Goal: Task Accomplishment & Management: Use online tool/utility

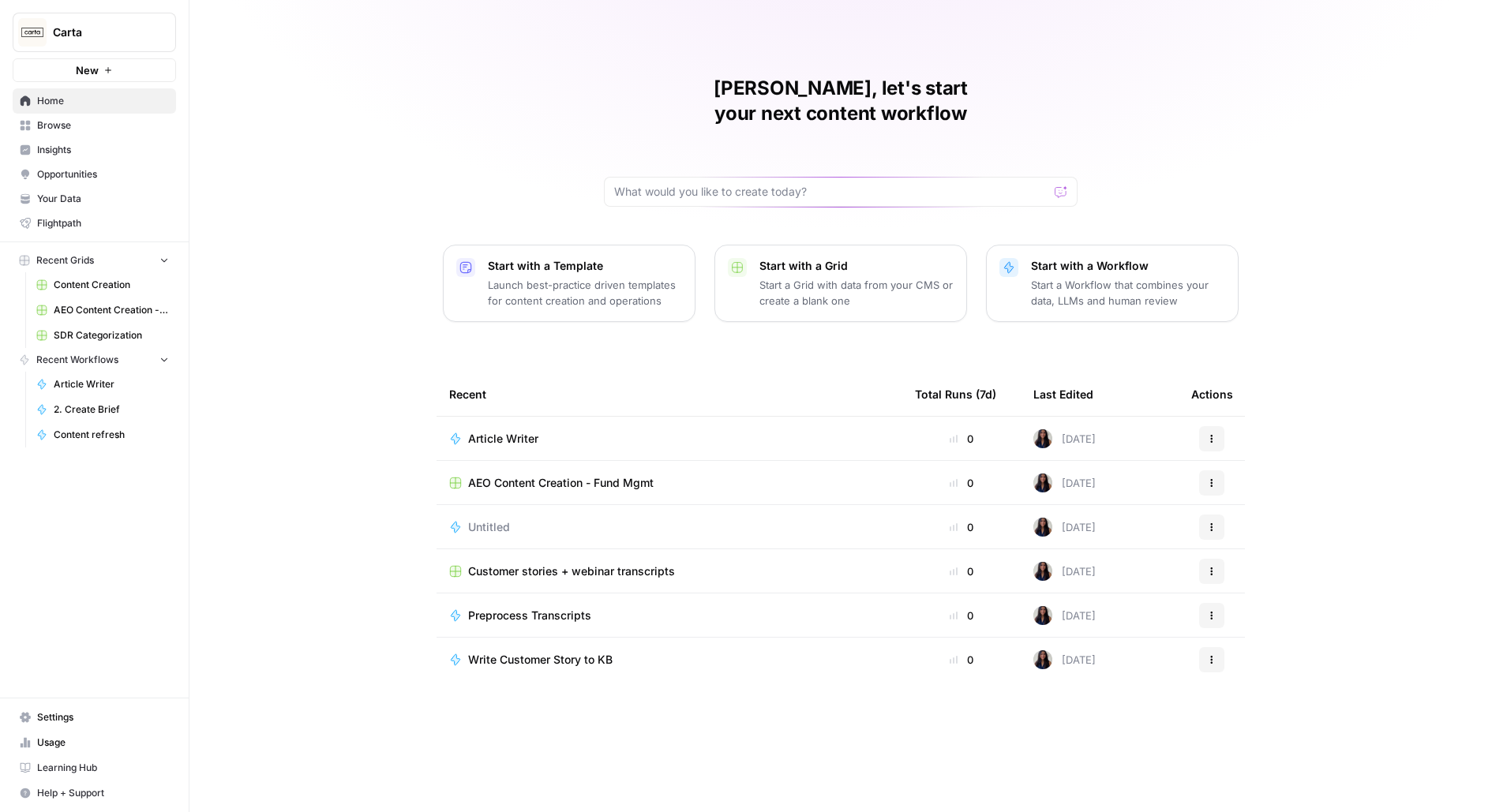
click at [65, 33] on span "Carta" at bounding box center [100, 33] width 96 height 16
type input "build"
click button "AirOps Builders" at bounding box center [142, 118] width 252 height 25
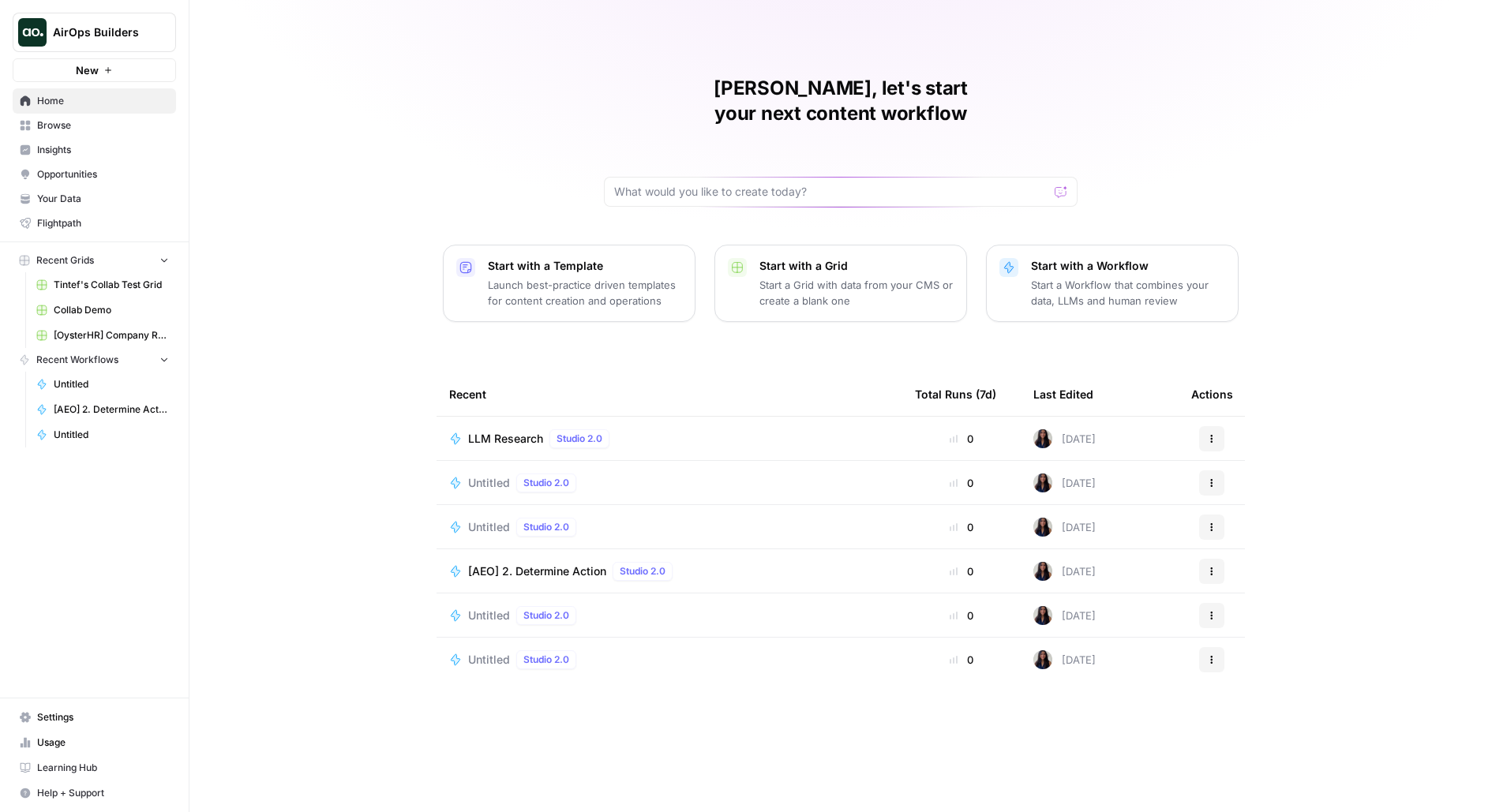
click at [74, 127] on span "Browse" at bounding box center [103, 126] width 132 height 14
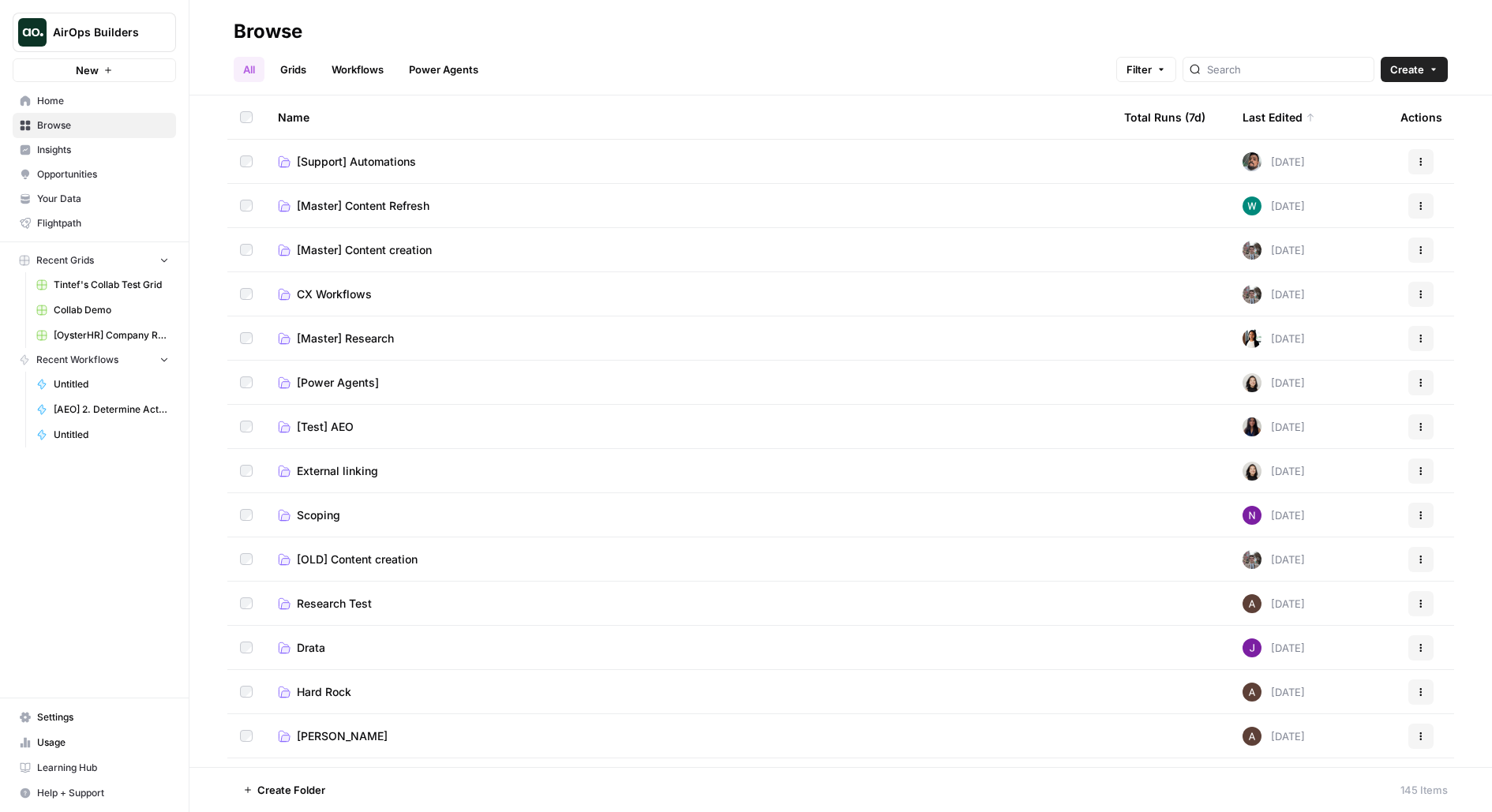
click at [1255, 206] on img at bounding box center [1253, 207] width 19 height 19
click at [827, 214] on td "[Master] Content Refresh" at bounding box center [688, 205] width 847 height 43
click at [579, 207] on link "[Master] Content Refresh" at bounding box center [688, 206] width 821 height 16
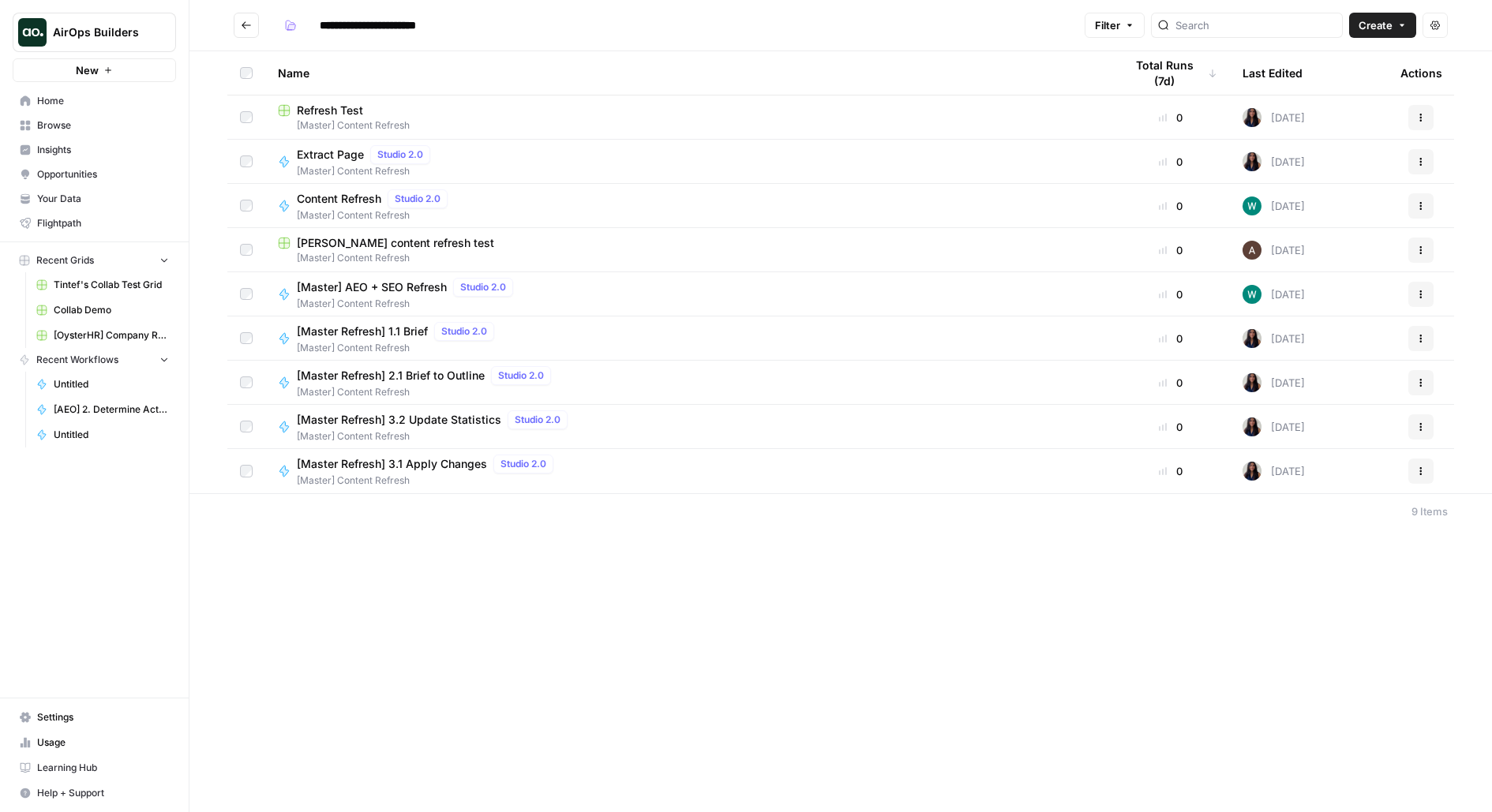
click at [366, 299] on span "[Master] Content Refresh" at bounding box center [408, 304] width 222 height 14
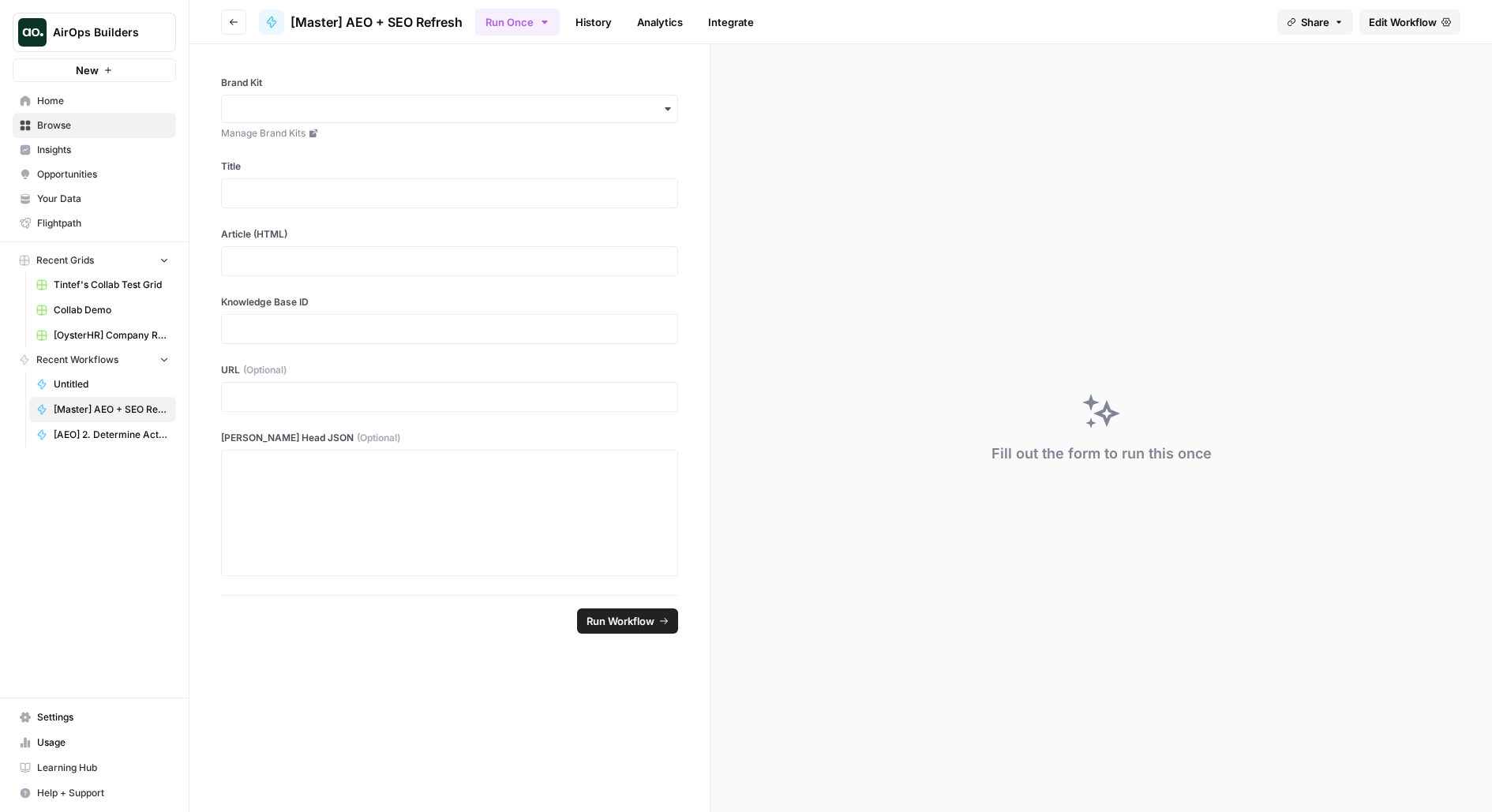
click at [1408, 27] on span "Edit Workflow" at bounding box center [1402, 22] width 68 height 16
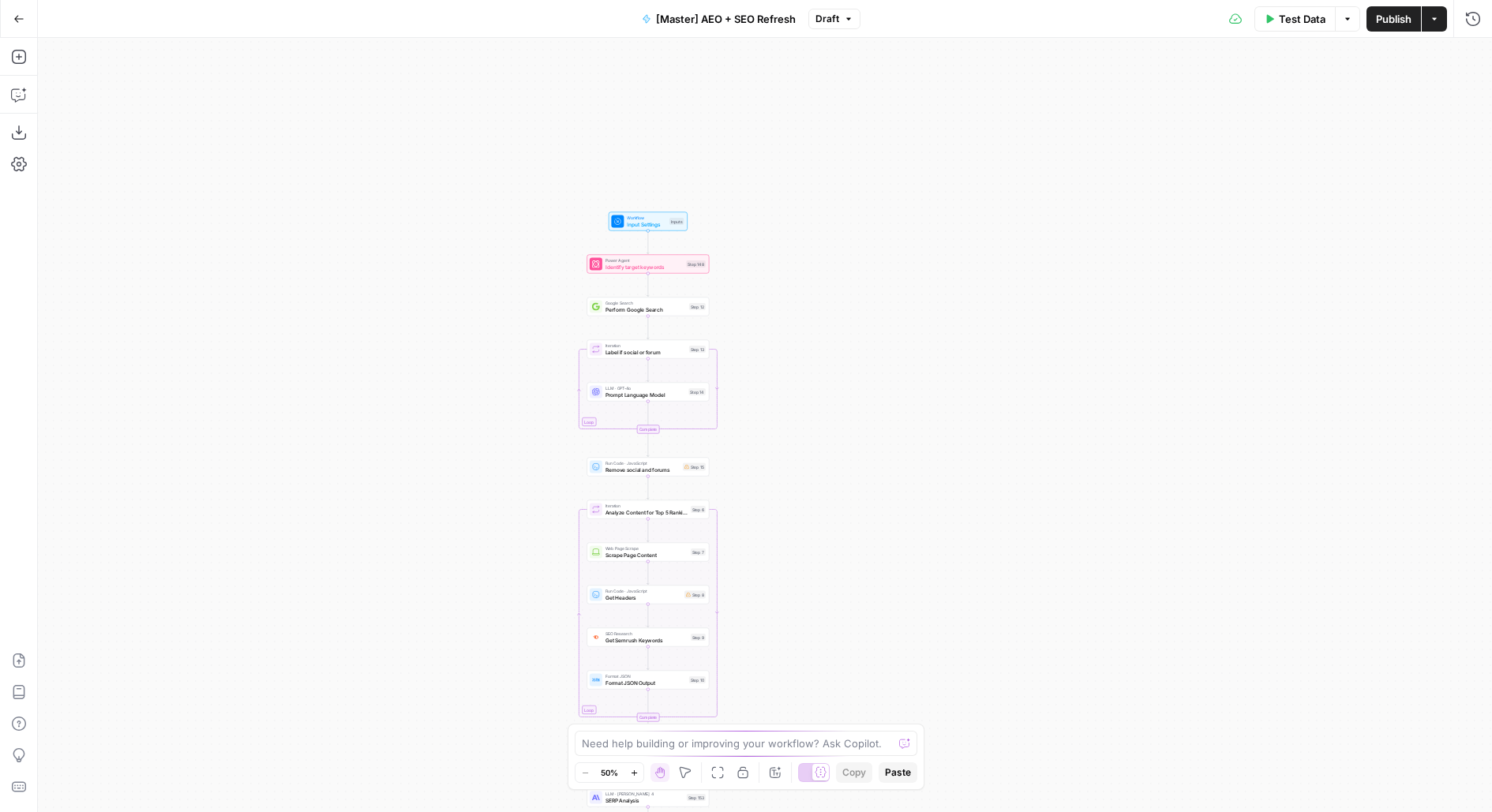
click at [663, 214] on div "Workflow Input Settings Inputs Test Step" at bounding box center [648, 222] width 79 height 19
click at [663, 214] on div "Test Step" at bounding box center [666, 207] width 40 height 14
click at [673, 223] on div "Inputs" at bounding box center [677, 222] width 15 height 7
click at [634, 228] on span "Input Settings" at bounding box center [647, 224] width 40 height 8
click at [1476, 415] on button "Delete group" at bounding box center [1470, 414] width 19 height 19
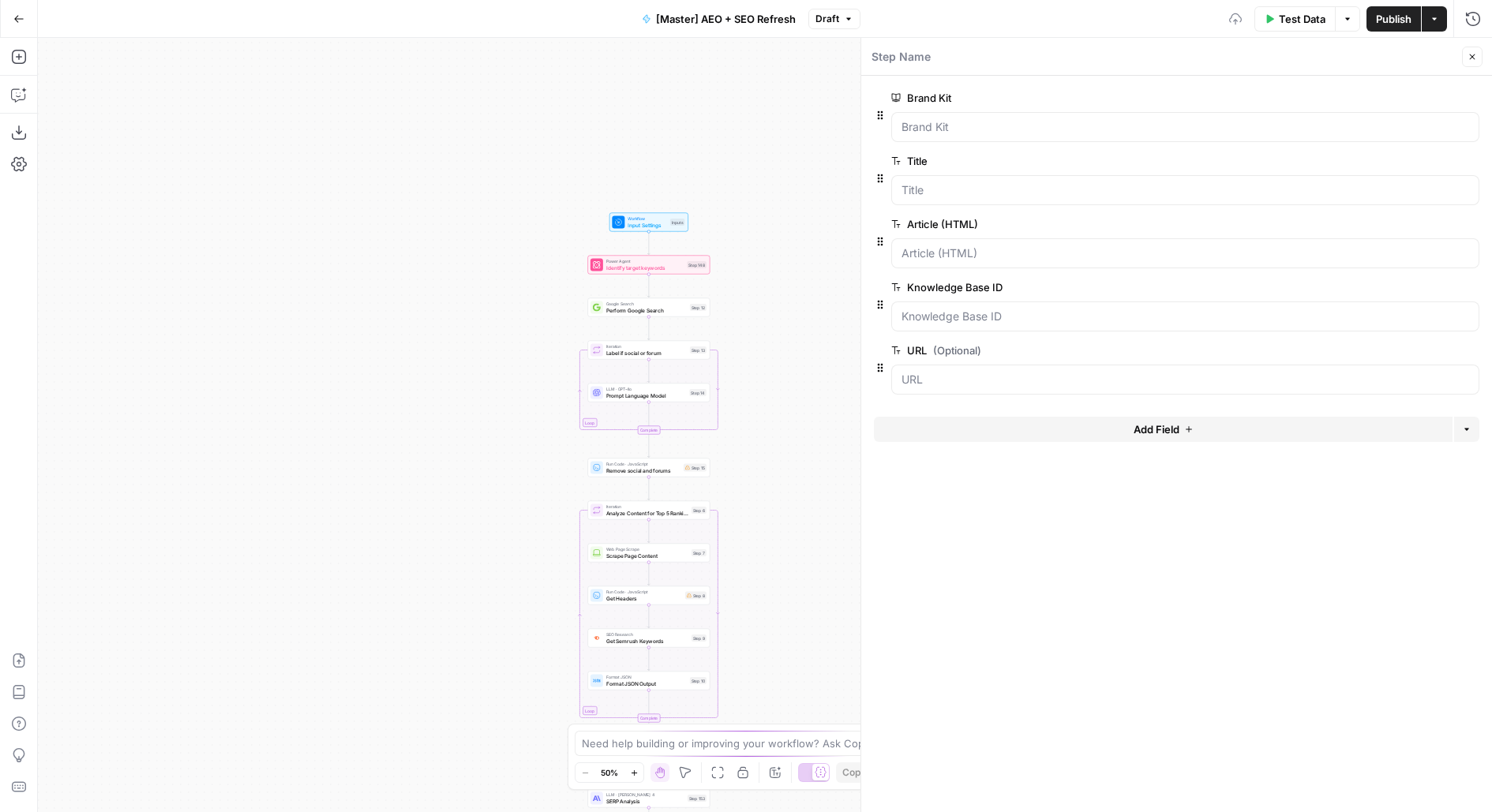
click at [1477, 55] on button "Close" at bounding box center [1472, 56] width 20 height 20
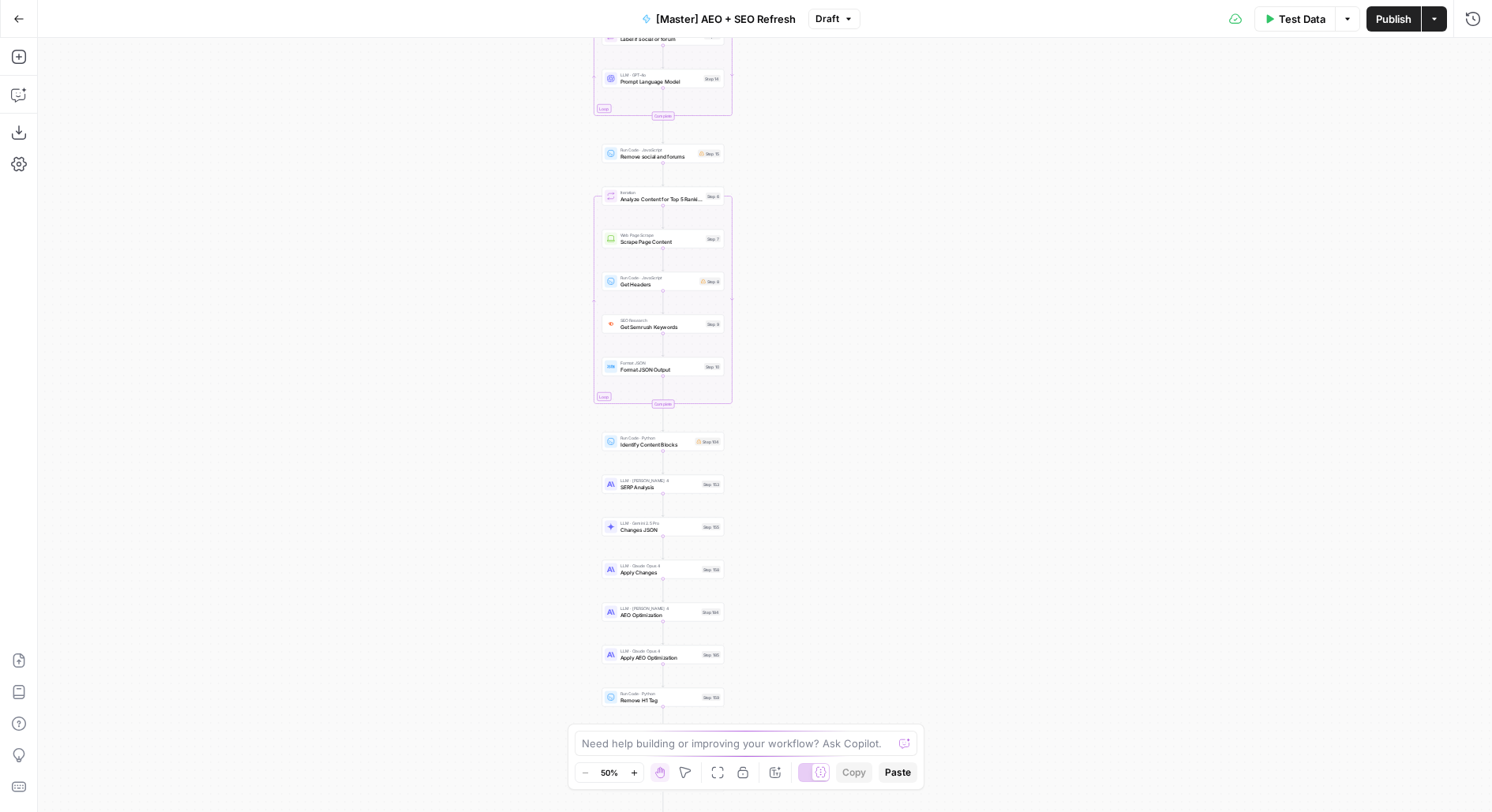
drag, startPoint x: 950, startPoint y: 737, endPoint x: 972, endPoint y: 386, distance: 351.7
click at [971, 388] on div "true false false true false true Workflow Input Settings Inputs Power Agent Ide…" at bounding box center [765, 424] width 1454 height 774
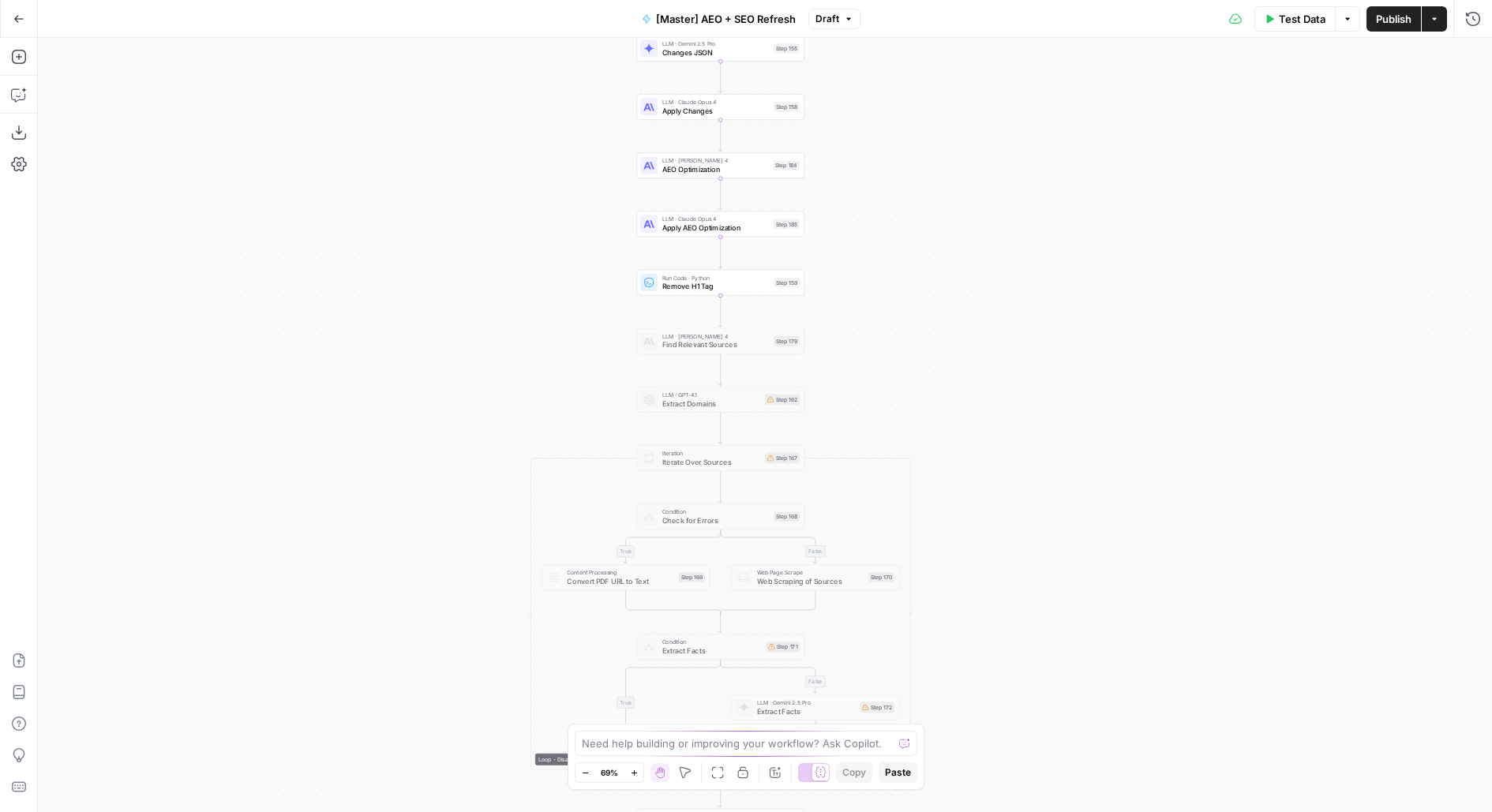
drag, startPoint x: 957, startPoint y: 524, endPoint x: 1113, endPoint y: 41, distance: 507.6
click at [1114, 41] on div "true false false true false true Workflow Input Settings Inputs Power Agent Ide…" at bounding box center [765, 424] width 1454 height 774
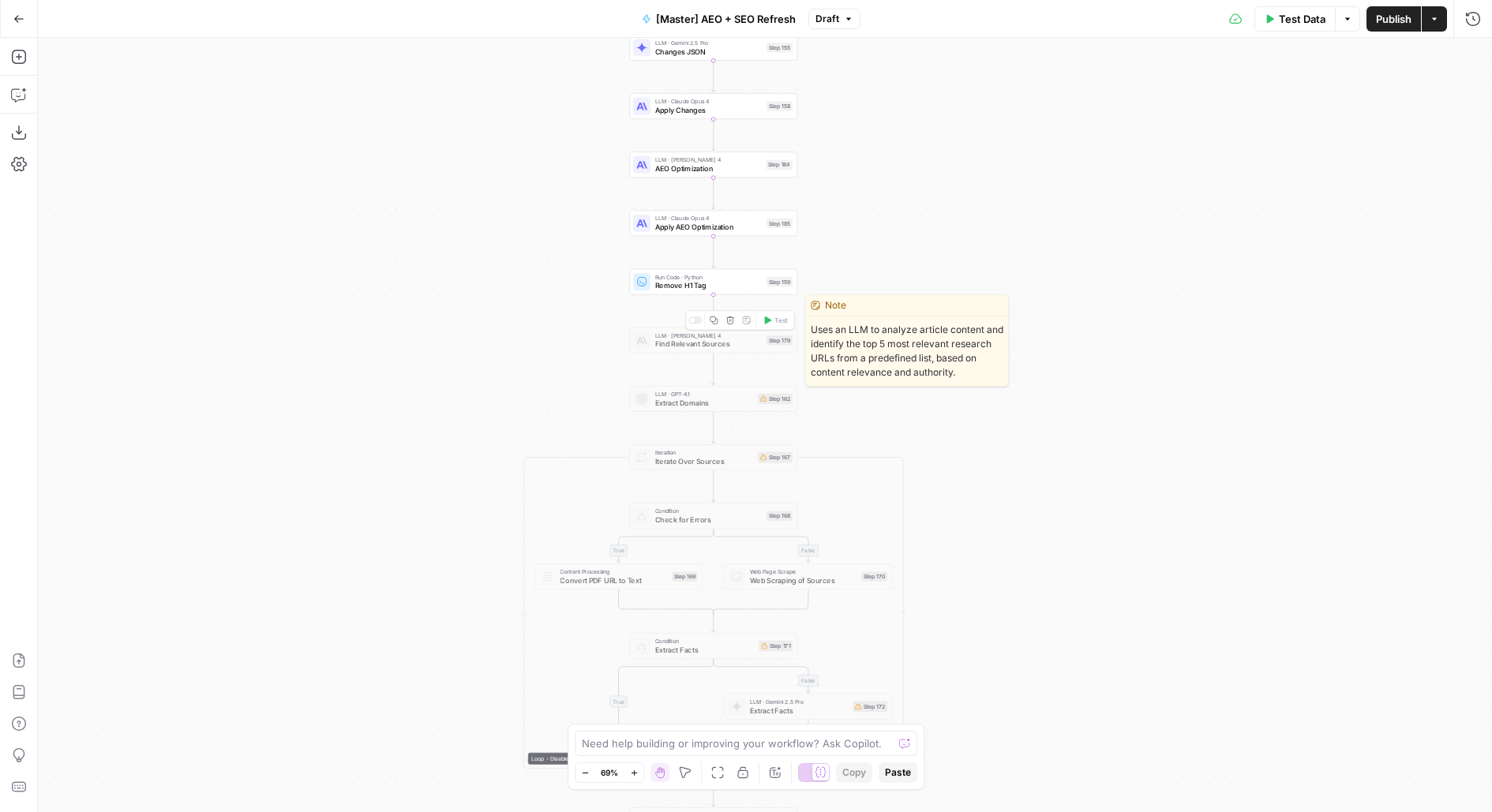
click at [727, 321] on icon "button" at bounding box center [731, 320] width 9 height 9
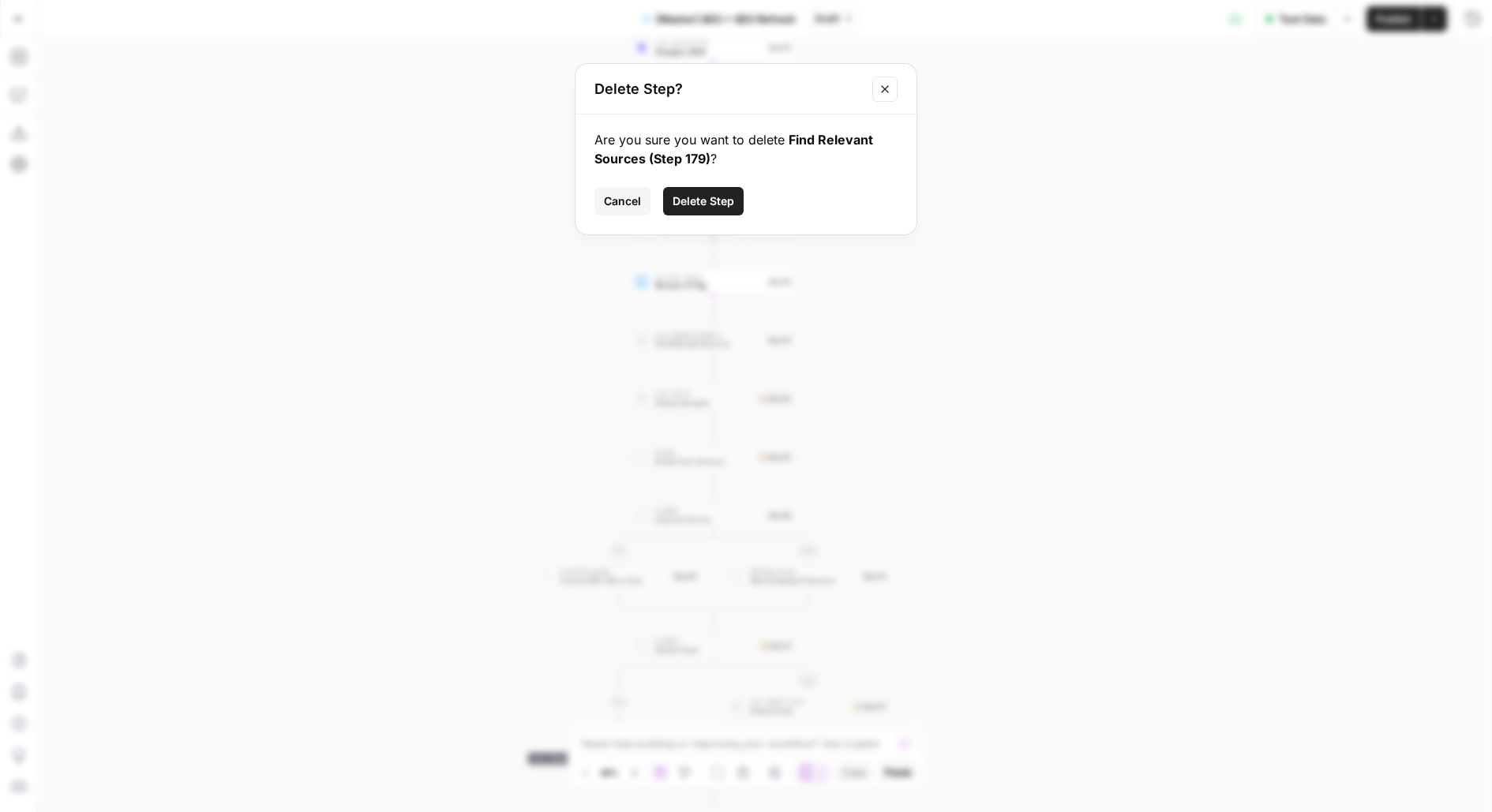
click at [717, 197] on span "Delete Step" at bounding box center [703, 201] width 62 height 16
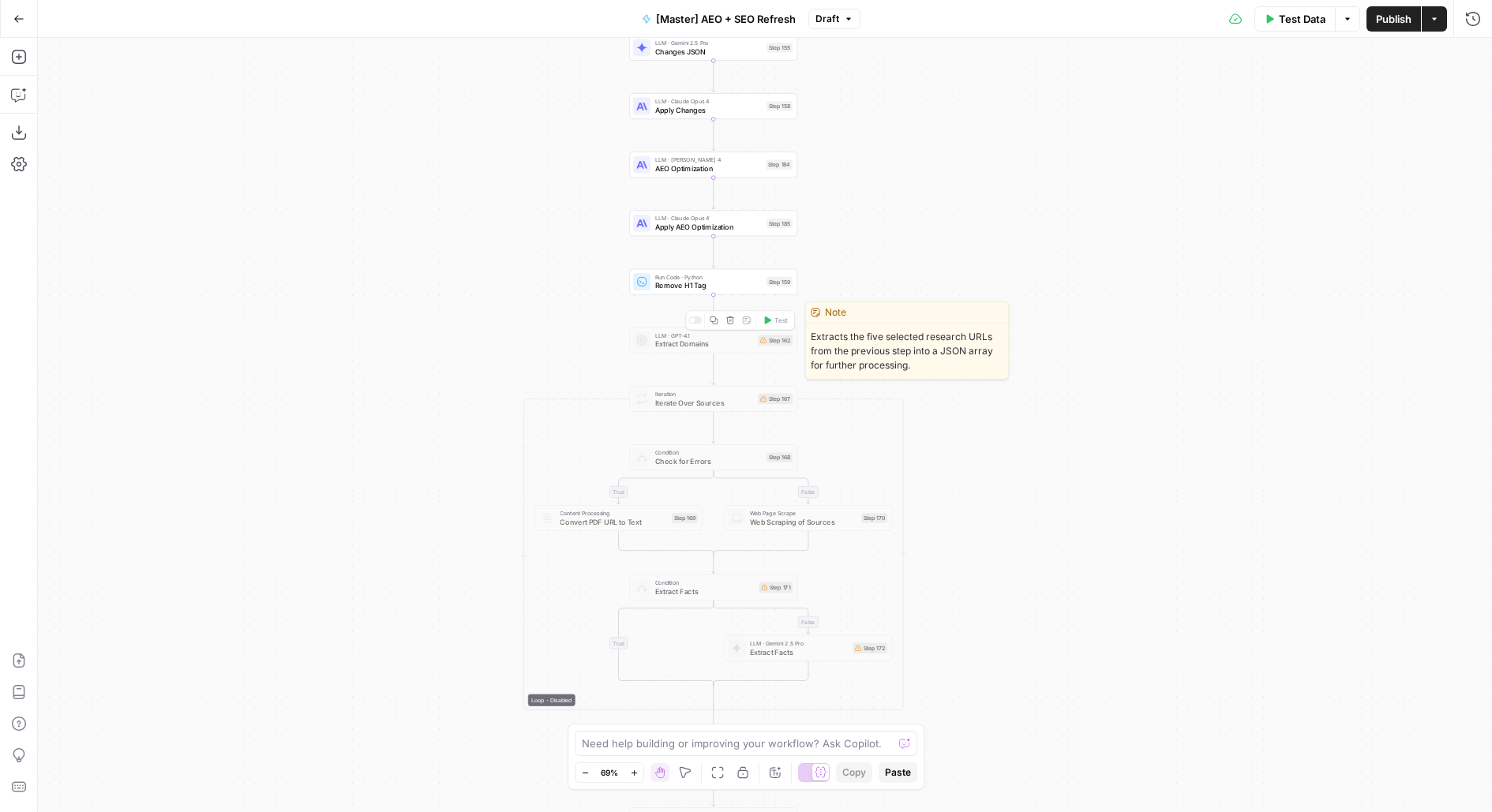
click at [728, 319] on icon "button" at bounding box center [731, 320] width 9 height 9
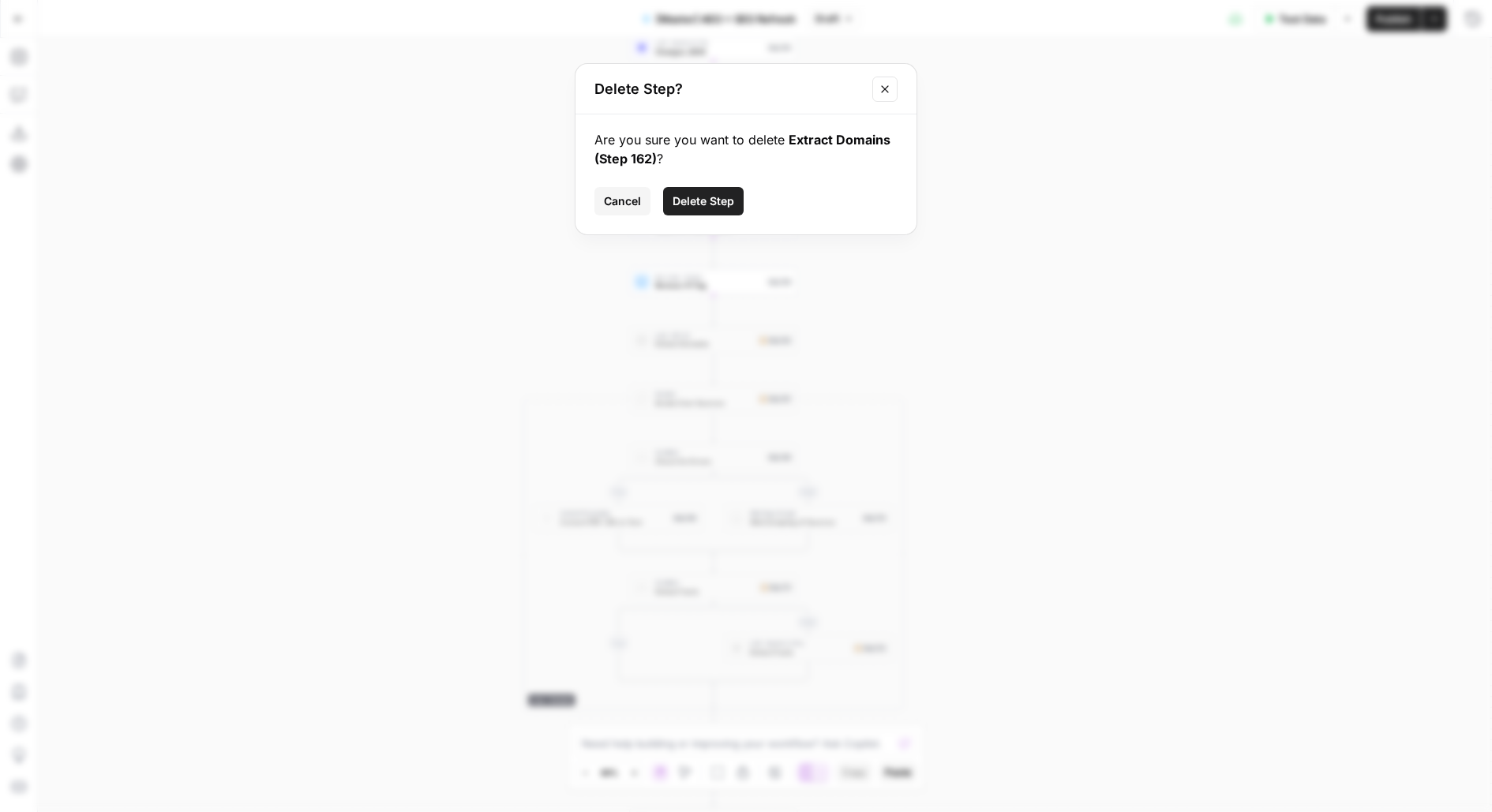
click at [705, 207] on span "Delete Step" at bounding box center [703, 201] width 62 height 16
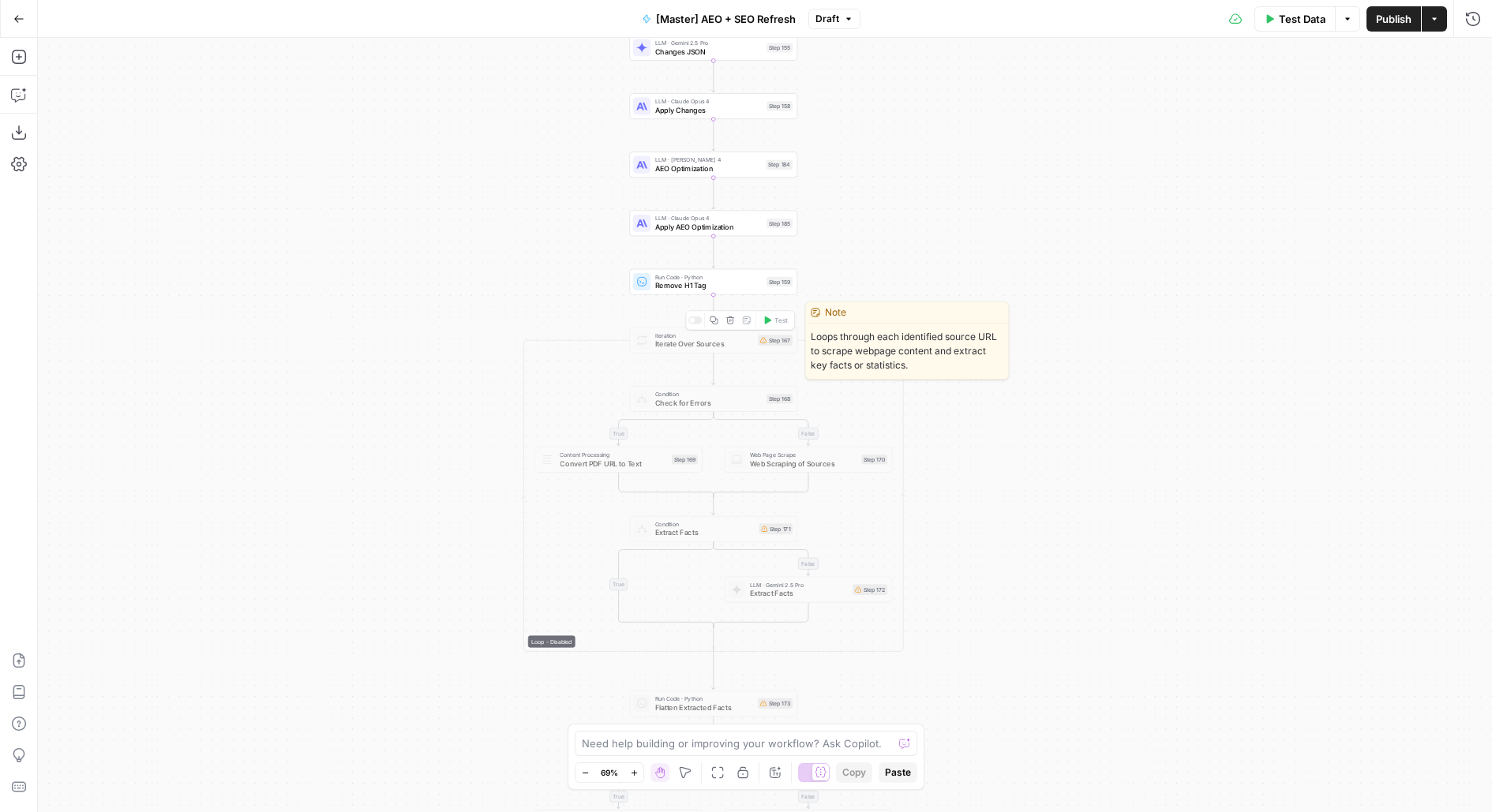
click at [732, 318] on icon "button" at bounding box center [731, 320] width 9 height 9
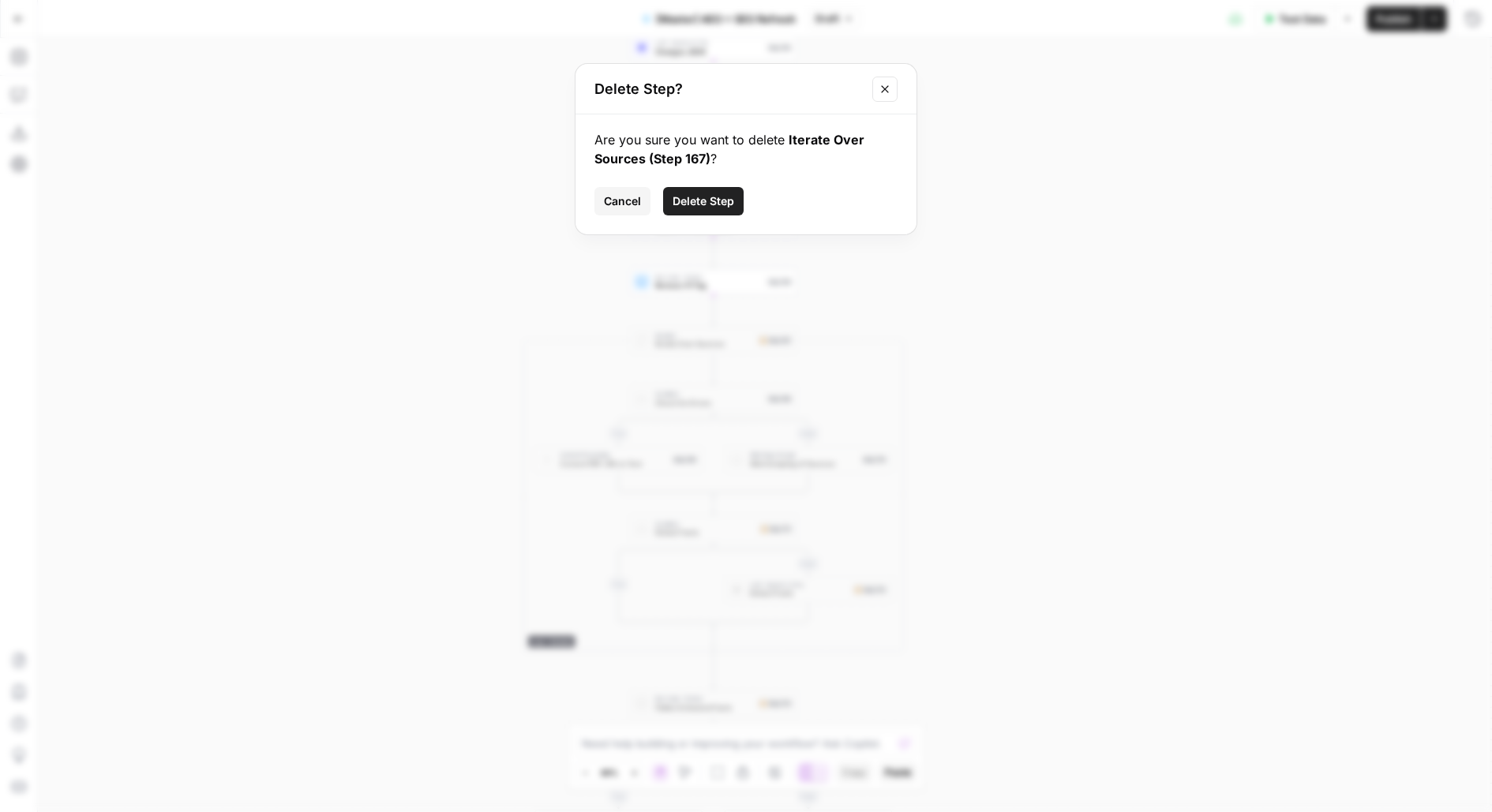
click at [710, 188] on button "Delete Step" at bounding box center [703, 201] width 81 height 28
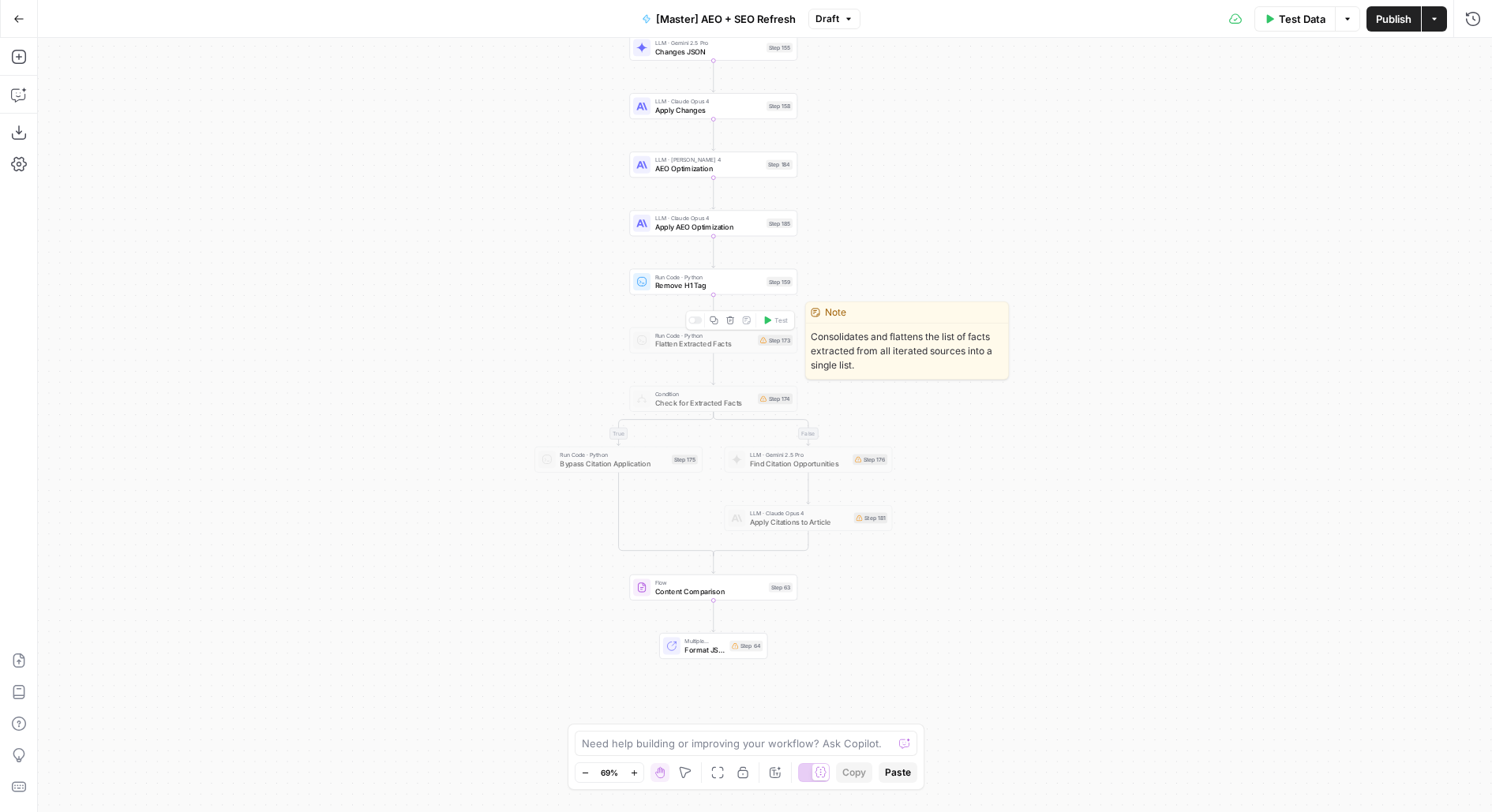
click at [733, 323] on icon "button" at bounding box center [731, 320] width 9 height 9
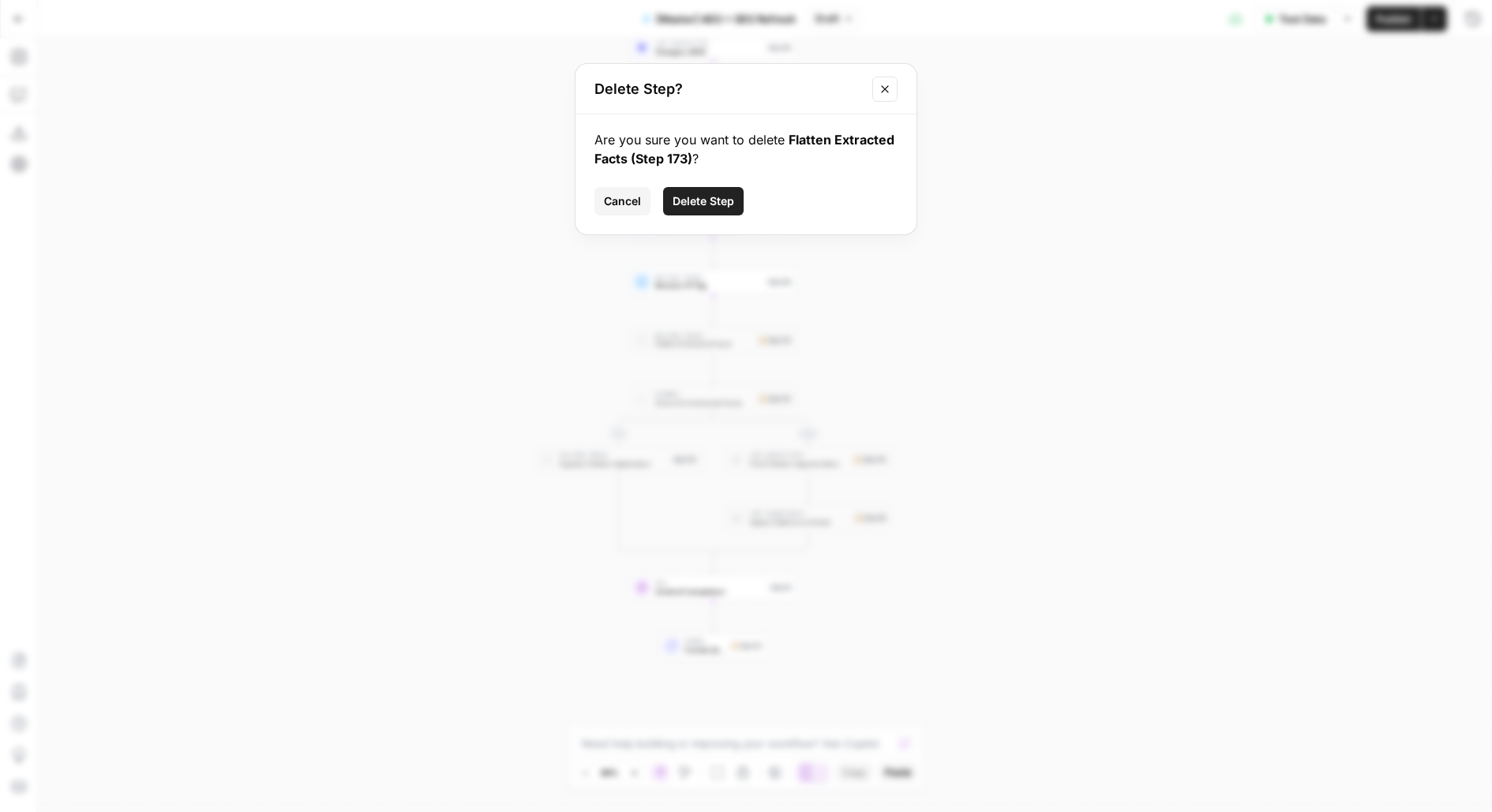
click at [701, 196] on span "Delete Step" at bounding box center [703, 201] width 62 height 16
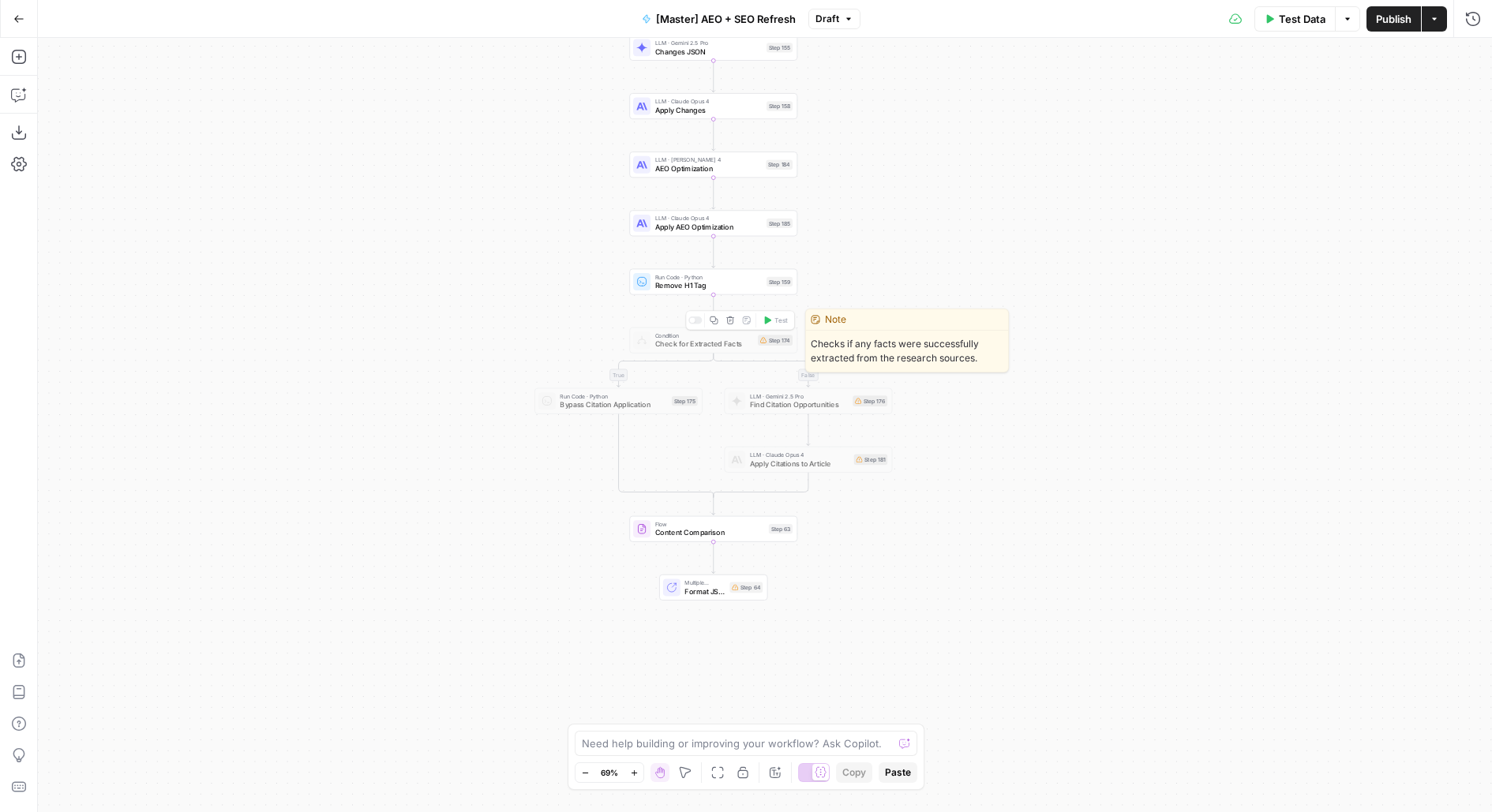
click at [734, 321] on icon "button" at bounding box center [731, 320] width 9 height 9
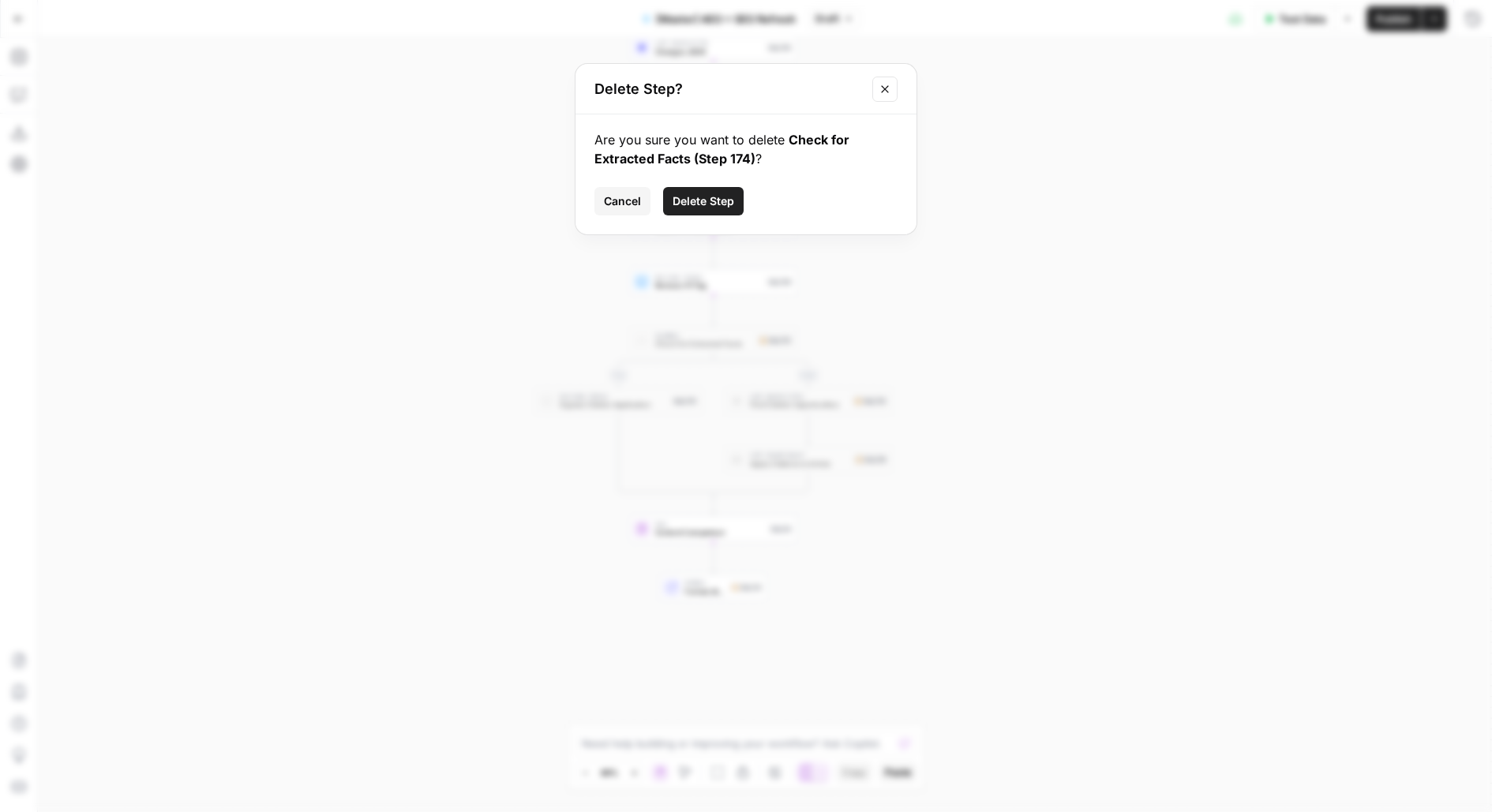
click at [710, 196] on span "Delete Step" at bounding box center [703, 201] width 62 height 16
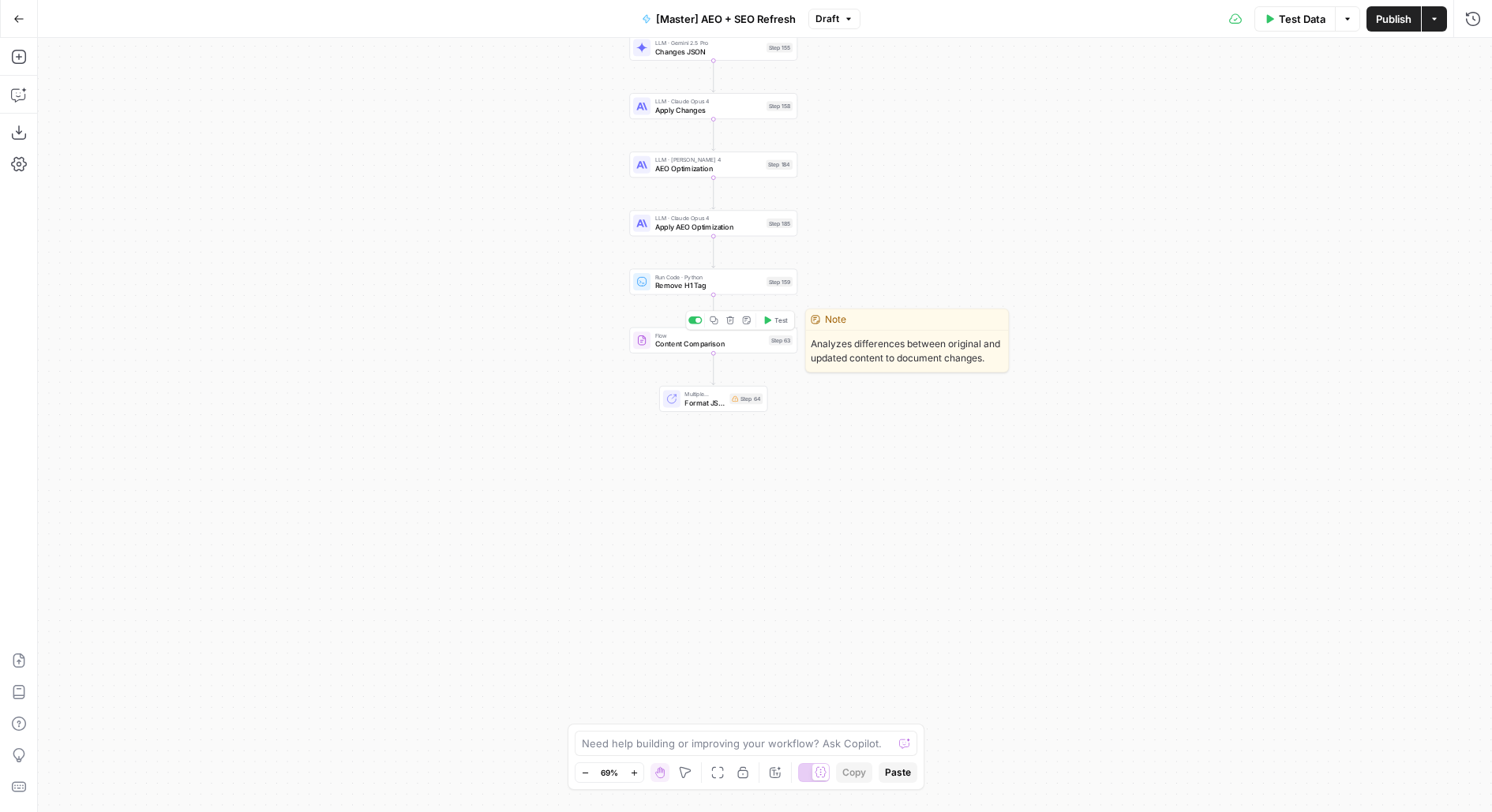
click at [761, 352] on div "Flow Content Comparison Step 63 Copy step Delete step Edit Note Test" at bounding box center [713, 341] width 168 height 26
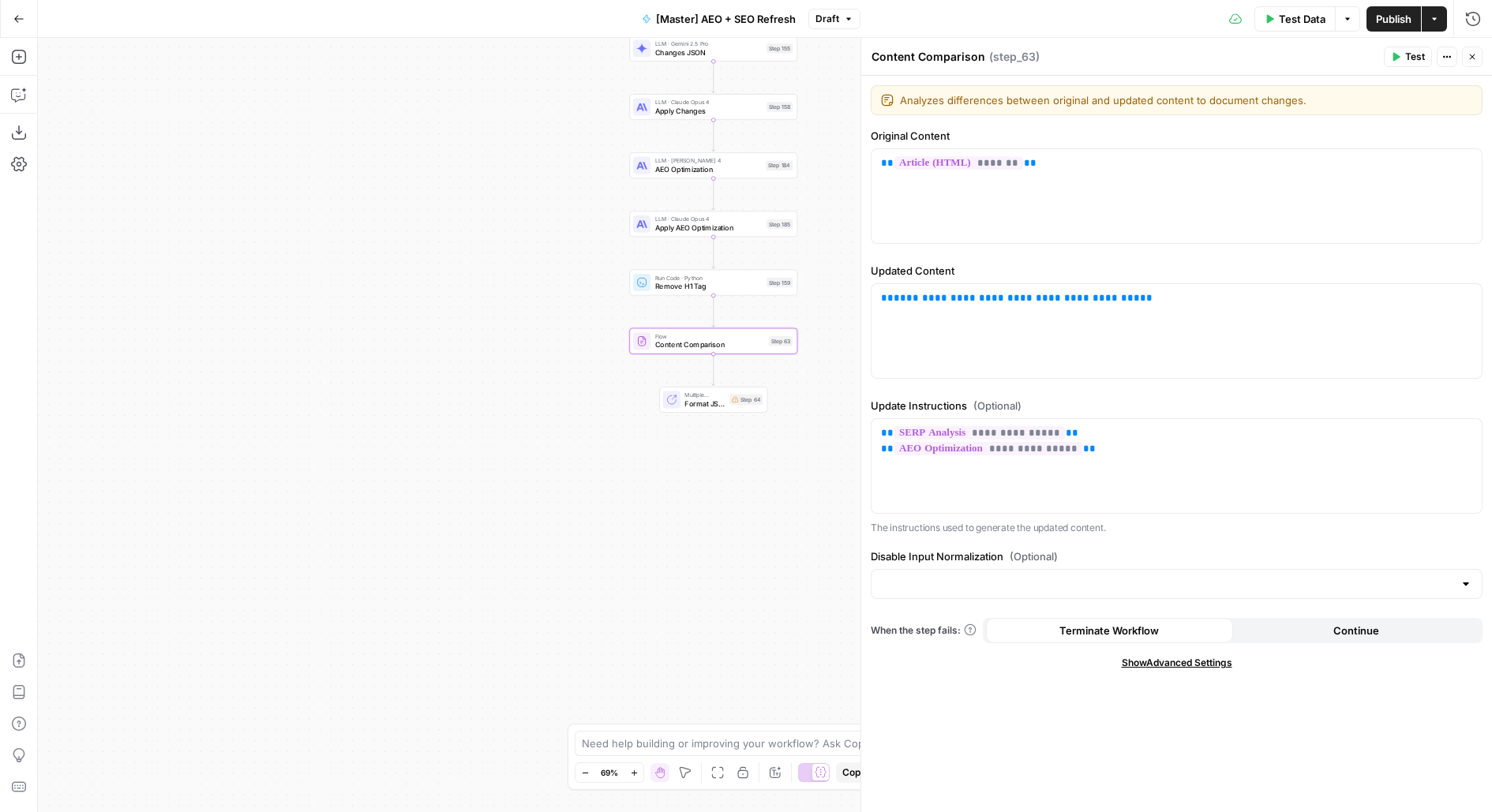
drag, startPoint x: 528, startPoint y: 370, endPoint x: 399, endPoint y: 413, distance: 136.0
click at [399, 414] on div "Workflow Input Settings Inputs Power Agent Identify target keywords Step 148 Go…" at bounding box center [765, 424] width 1454 height 774
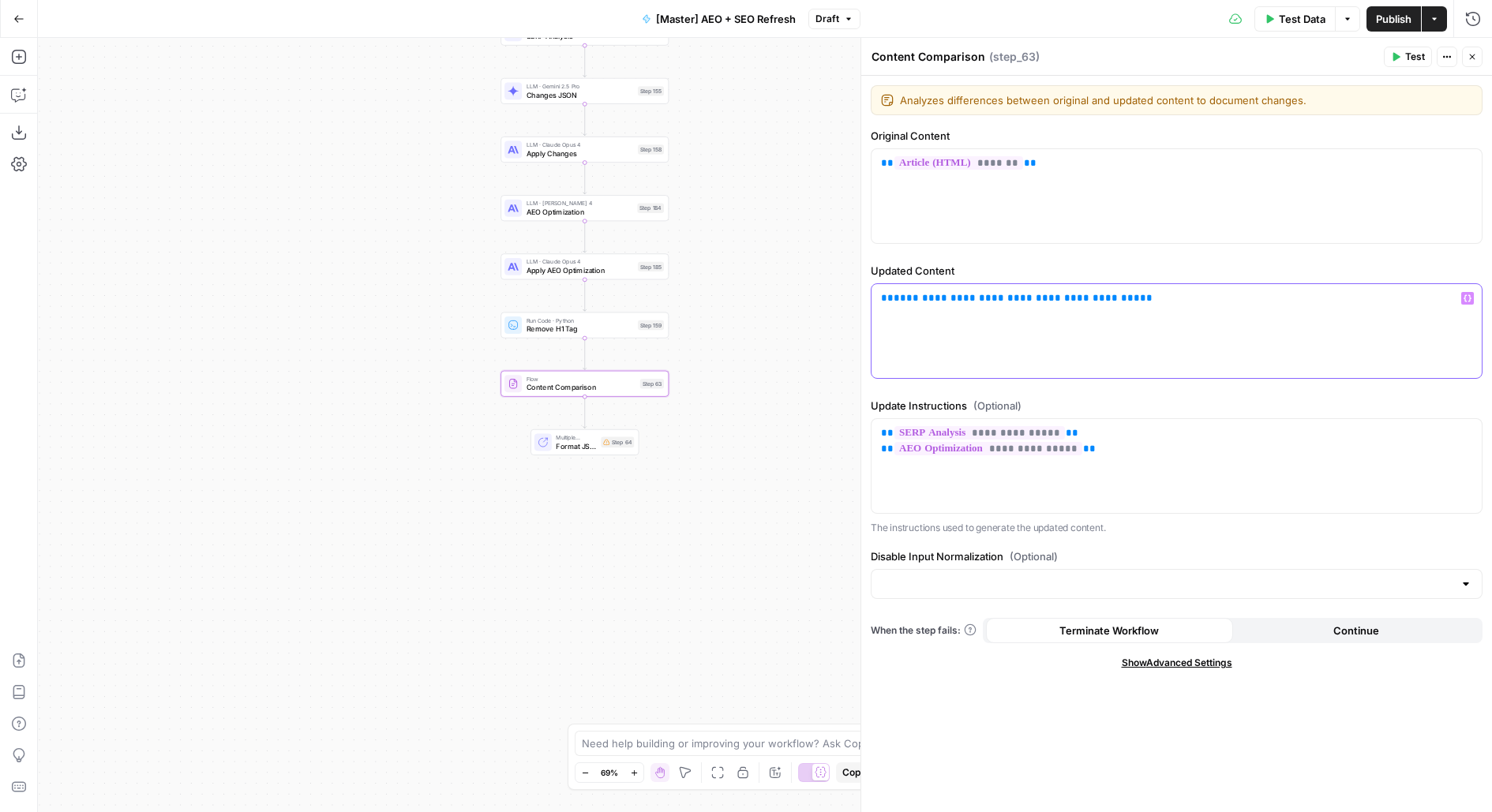
click at [928, 298] on span "**********" at bounding box center [1017, 298] width 246 height 11
click at [1154, 300] on span "**********" at bounding box center [1089, 297] width 389 height 13
click at [1467, 53] on button "Close" at bounding box center [1472, 56] width 20 height 20
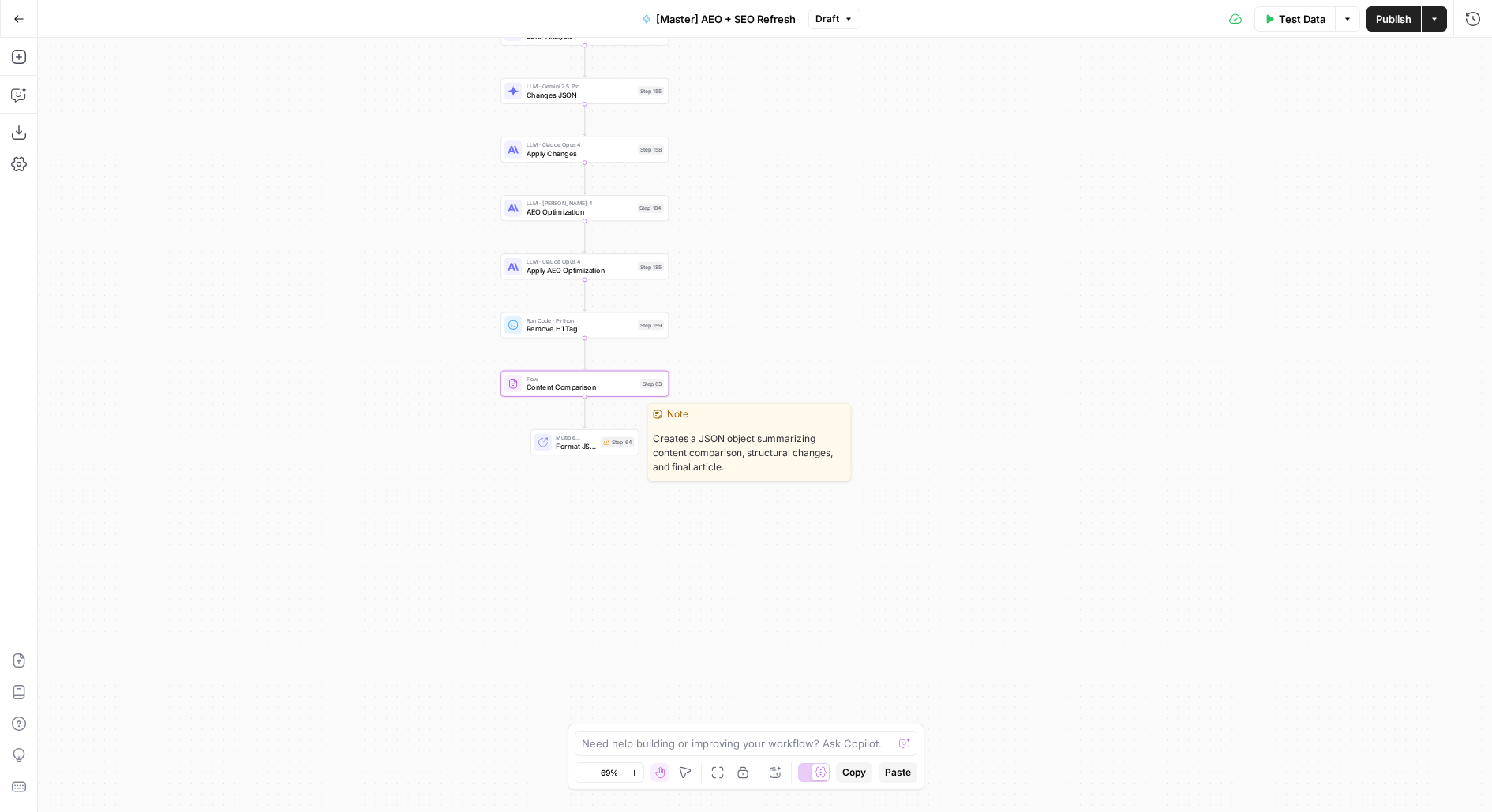
click at [589, 448] on span "Format JSON Summary" at bounding box center [576, 446] width 41 height 11
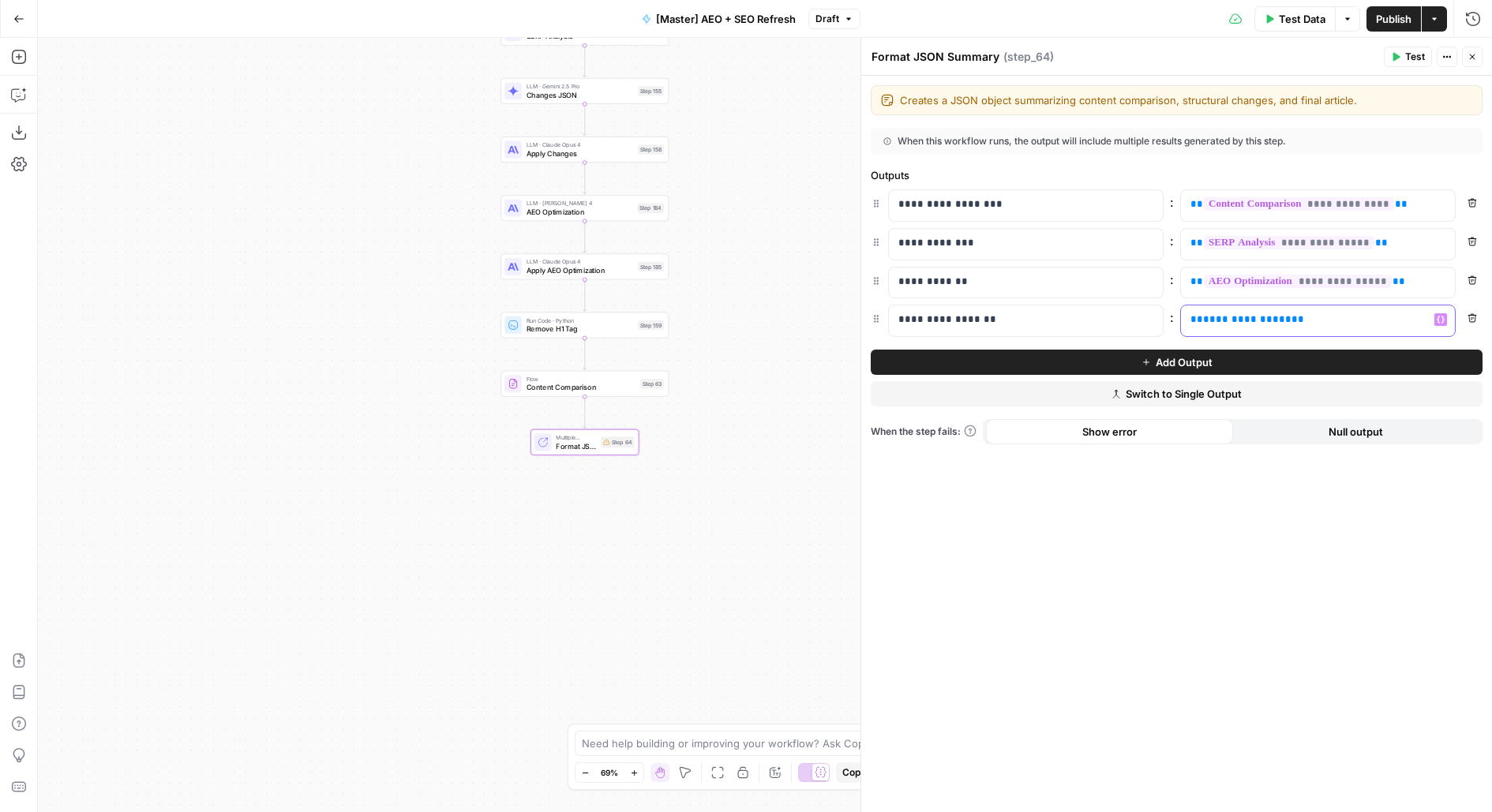
click at [1238, 315] on span "**********" at bounding box center [1248, 319] width 89 height 11
click at [1147, 616] on div "**********" at bounding box center [1177, 444] width 631 height 736
click at [1376, 19] on span "Publish" at bounding box center [1394, 19] width 35 height 16
